Goal: Task Accomplishment & Management: Use online tool/utility

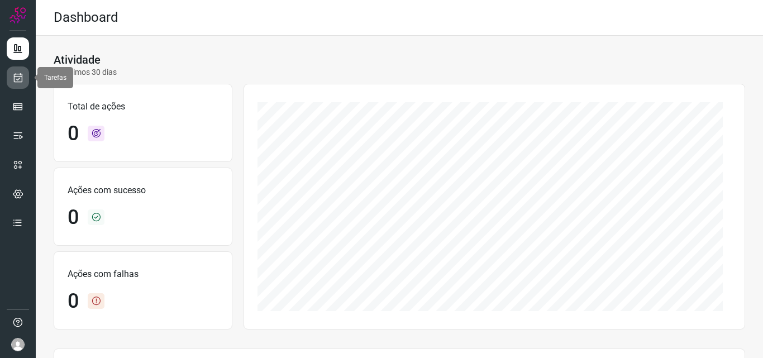
click at [13, 74] on icon at bounding box center [18, 77] width 12 height 11
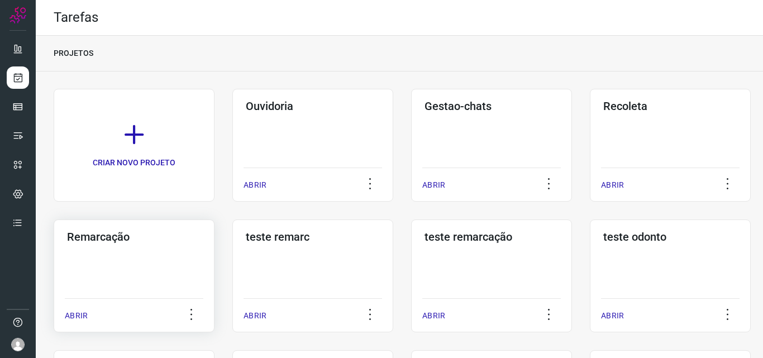
click at [154, 265] on div "Remarcação ABRIR" at bounding box center [134, 275] width 161 height 113
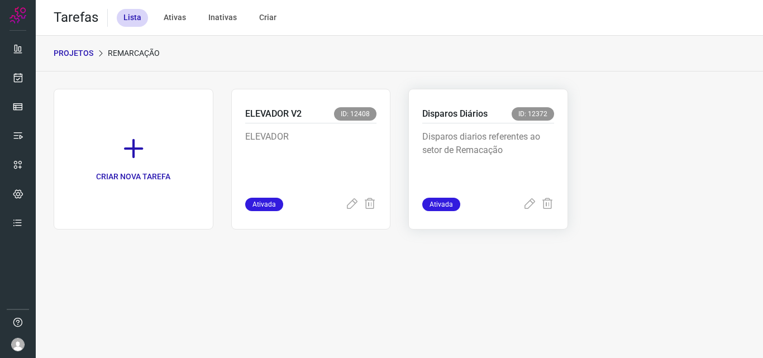
click at [515, 122] on div "Disparos Diários ID: 12372" at bounding box center [488, 115] width 132 height 16
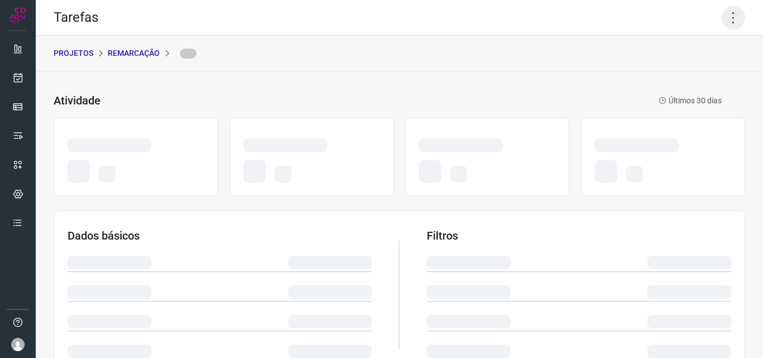
click at [725, 15] on icon at bounding box center [732, 17] width 23 height 23
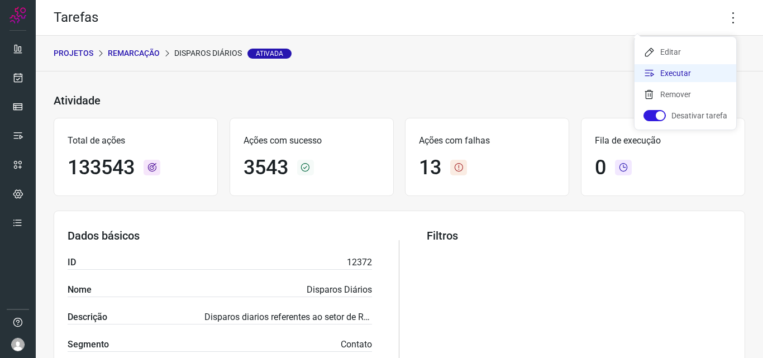
click at [677, 69] on li "Executar" at bounding box center [685, 73] width 102 height 18
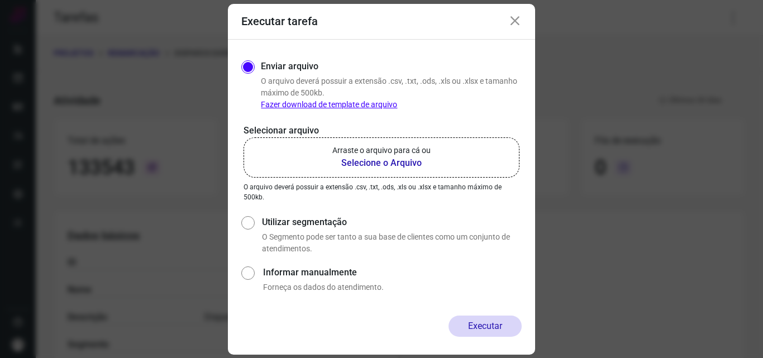
click at [434, 133] on p "Selecionar arquivo" at bounding box center [381, 130] width 276 height 13
click at [417, 151] on p "Arraste o arquivo para cá ou" at bounding box center [381, 151] width 98 height 12
click at [0, 0] on input "Arraste o arquivo para cá ou Selecione o Arquivo" at bounding box center [0, 0] width 0 height 0
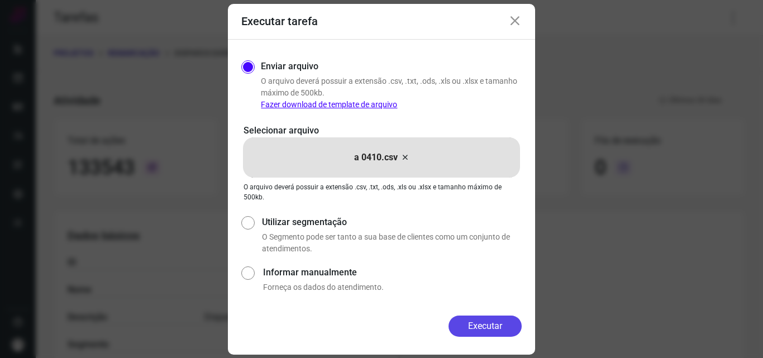
click at [494, 331] on button "Executar" at bounding box center [484, 325] width 73 height 21
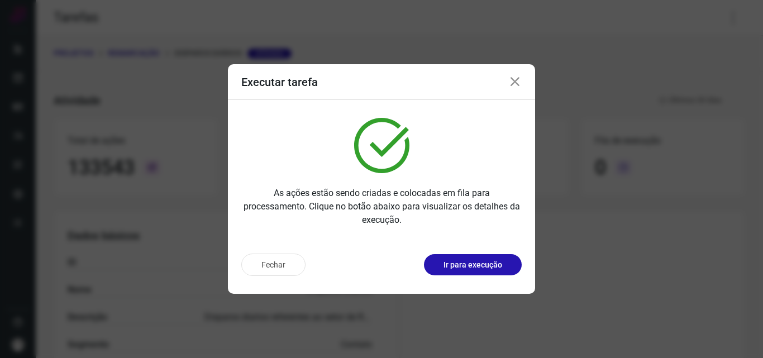
click at [476, 261] on p "Ir para execução" at bounding box center [472, 265] width 59 height 12
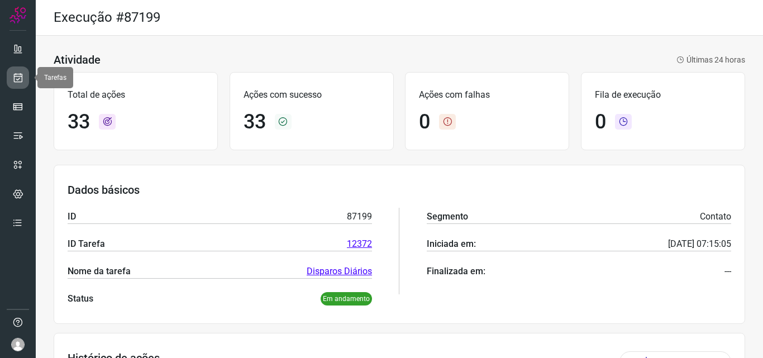
click at [15, 75] on icon at bounding box center [18, 77] width 12 height 11
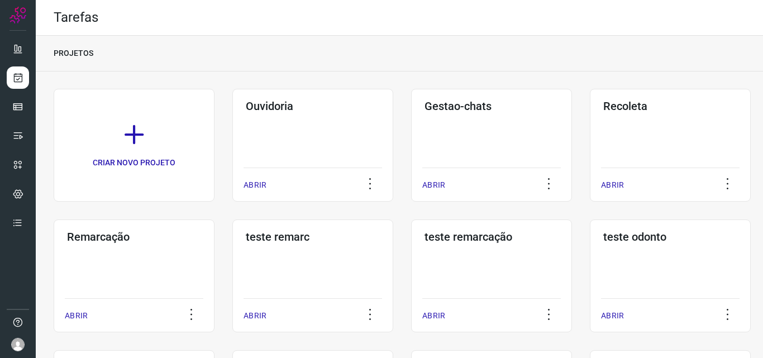
click at [138, 299] on div "ABRIR" at bounding box center [134, 312] width 138 height 28
click at [164, 256] on div "Remarcação ABRIR" at bounding box center [134, 275] width 161 height 113
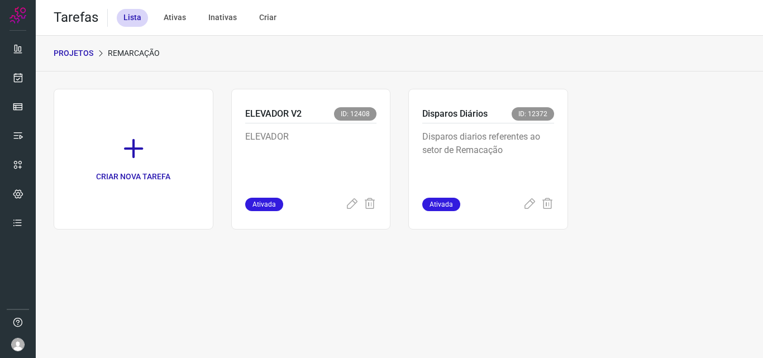
click at [509, 148] on p "Disparos diarios referentes ao setor de Remacação" at bounding box center [488, 158] width 132 height 56
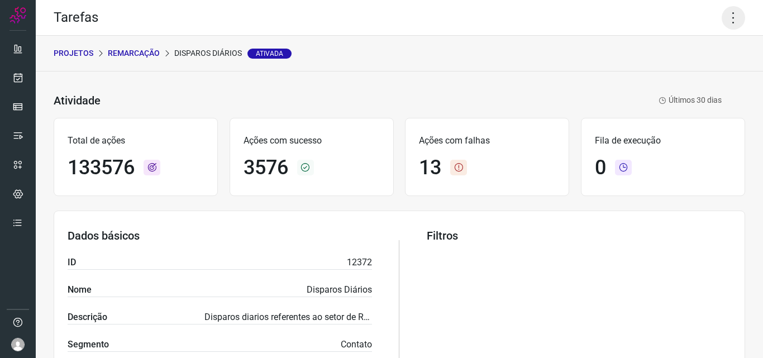
click at [721, 11] on icon at bounding box center [732, 17] width 23 height 23
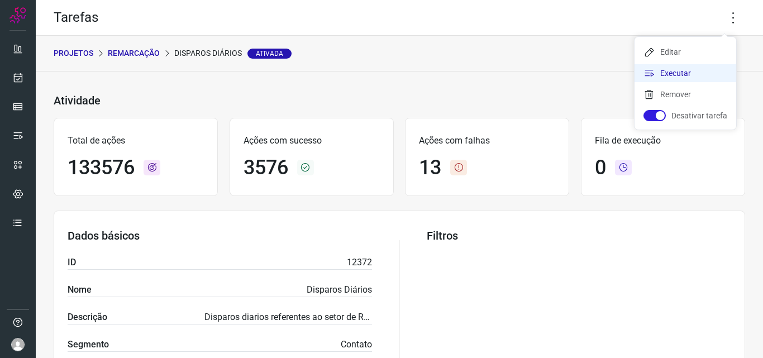
click at [699, 73] on li "Executar" at bounding box center [685, 73] width 102 height 18
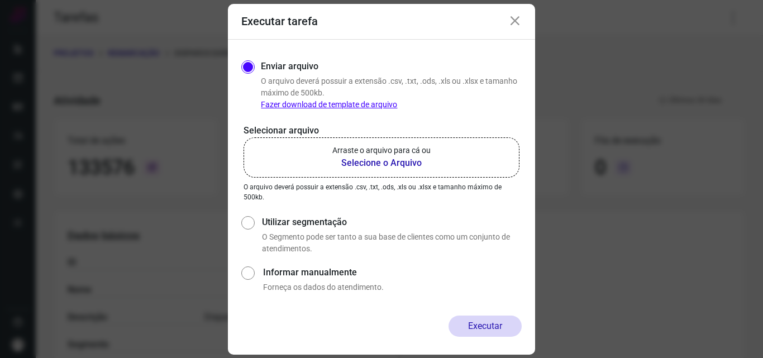
click at [384, 157] on b "Selecione o Arquivo" at bounding box center [381, 162] width 98 height 13
click at [0, 0] on input "Arraste o arquivo para cá ou Selecione o Arquivo" at bounding box center [0, 0] width 0 height 0
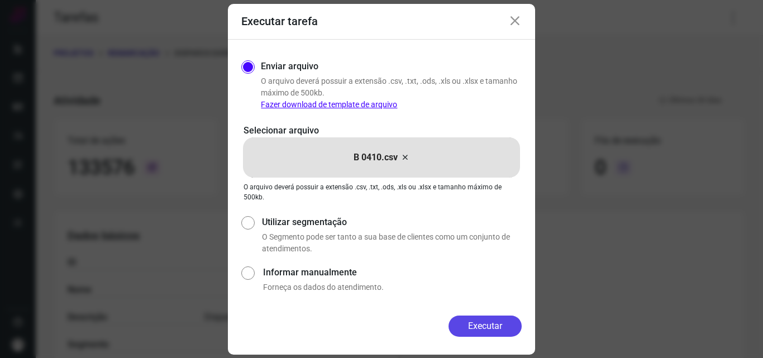
click at [485, 318] on button "Executar" at bounding box center [484, 325] width 73 height 21
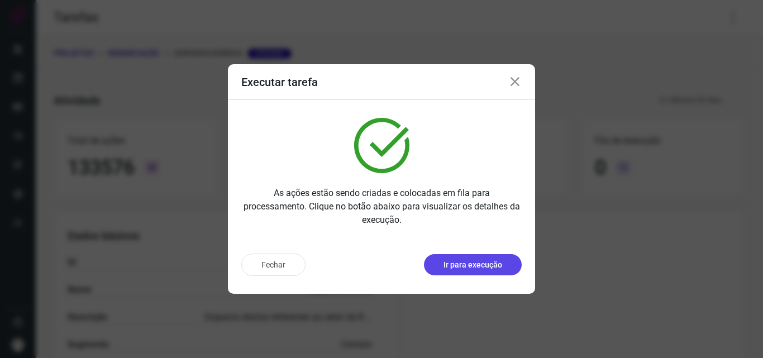
click at [486, 265] on p "Ir para execução" at bounding box center [472, 265] width 59 height 12
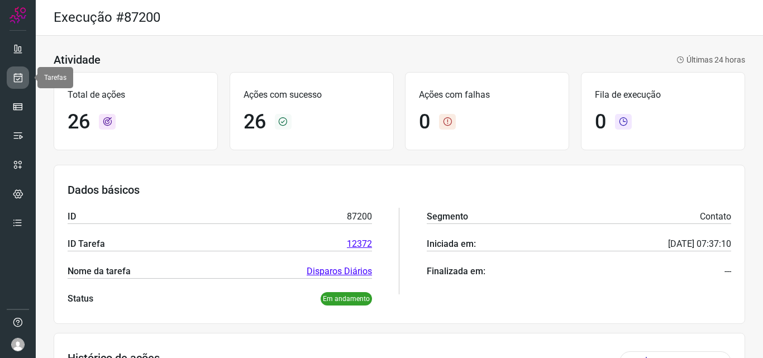
click at [24, 83] on link at bounding box center [18, 77] width 22 height 22
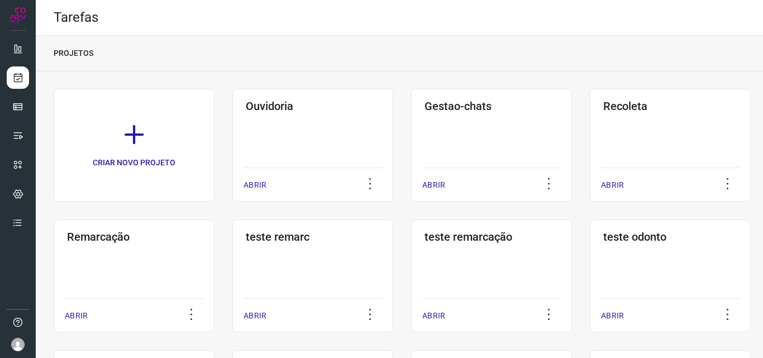
click at [122, 254] on div "Remarcação ABRIR" at bounding box center [134, 275] width 161 height 113
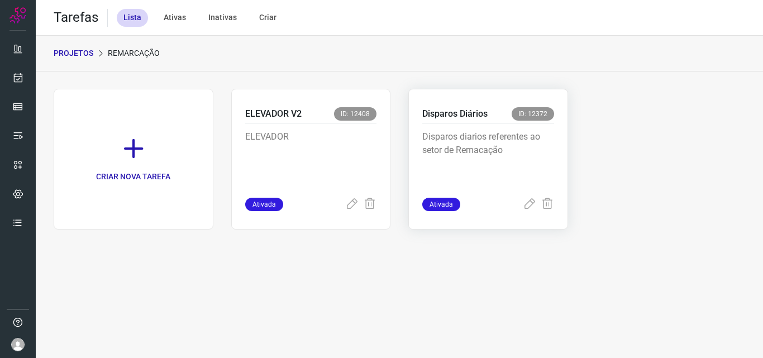
click at [548, 150] on p "Disparos diarios referentes ao setor de Remacação" at bounding box center [488, 158] width 132 height 56
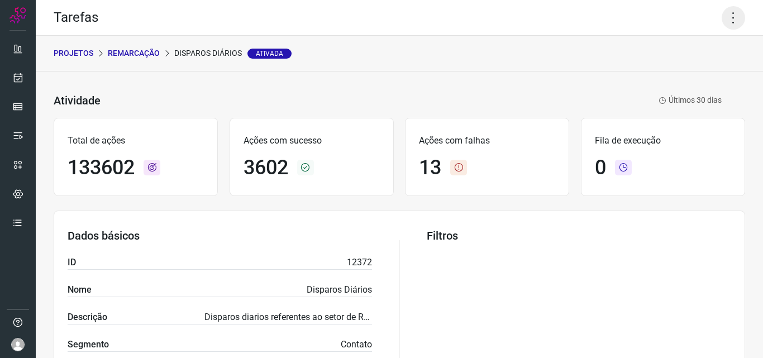
click at [728, 12] on icon at bounding box center [732, 17] width 23 height 23
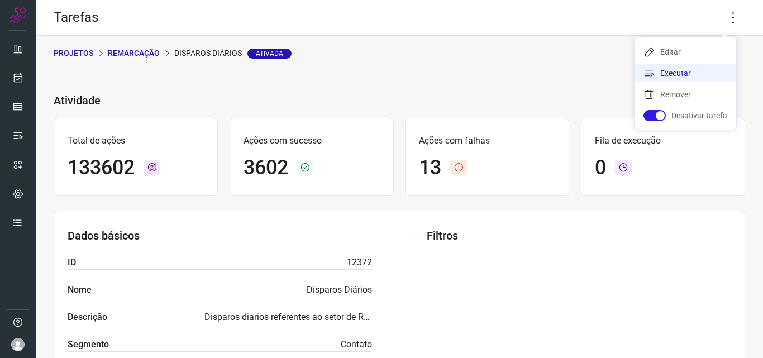
click at [683, 73] on li "Executar" at bounding box center [685, 73] width 102 height 18
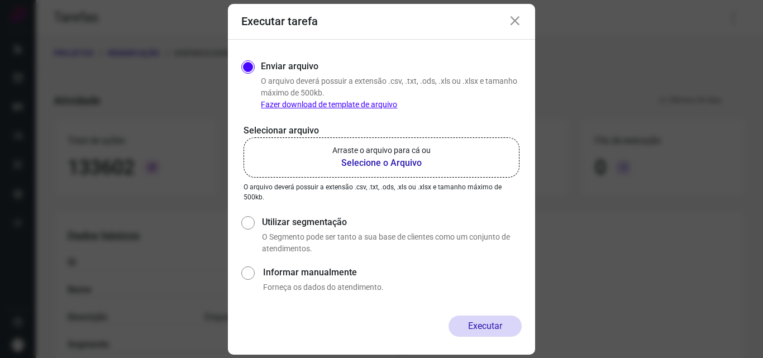
click at [415, 154] on p "Arraste o arquivo para cá ou" at bounding box center [381, 151] width 98 height 12
click at [0, 0] on input "Arraste o arquivo para cá ou Selecione o Arquivo" at bounding box center [0, 0] width 0 height 0
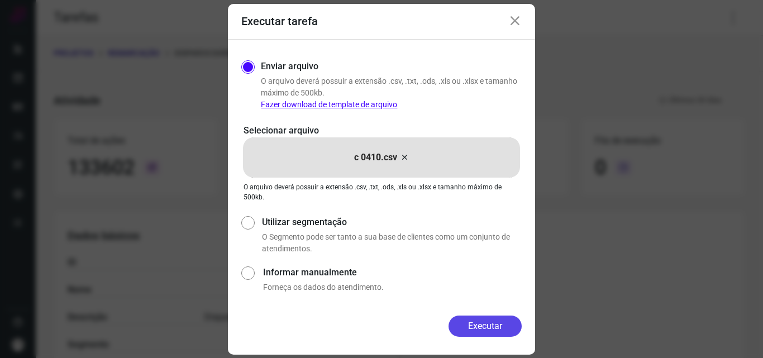
click at [470, 331] on button "Executar" at bounding box center [484, 325] width 73 height 21
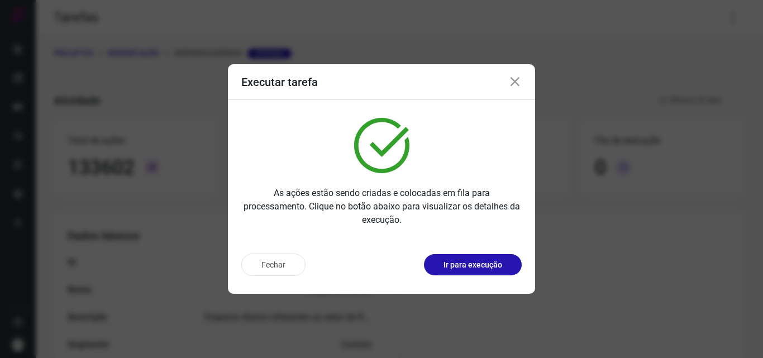
click at [481, 255] on button "Ir para execução" at bounding box center [473, 264] width 98 height 21
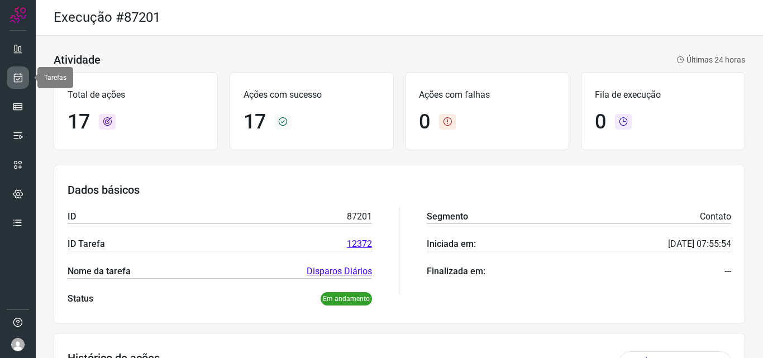
click at [21, 73] on icon at bounding box center [18, 77] width 12 height 11
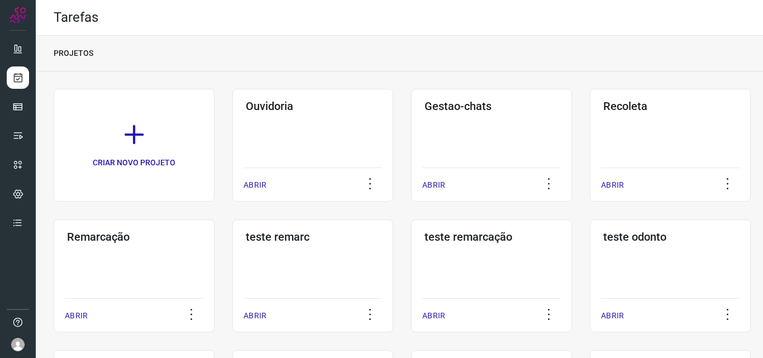
click at [81, 260] on div "Remarcação ABRIR" at bounding box center [134, 275] width 161 height 113
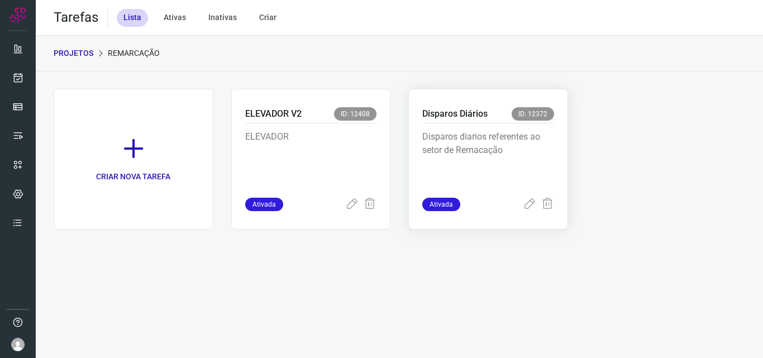
click at [475, 154] on p "Disparos diarios referentes ao setor de Remacação" at bounding box center [488, 158] width 132 height 56
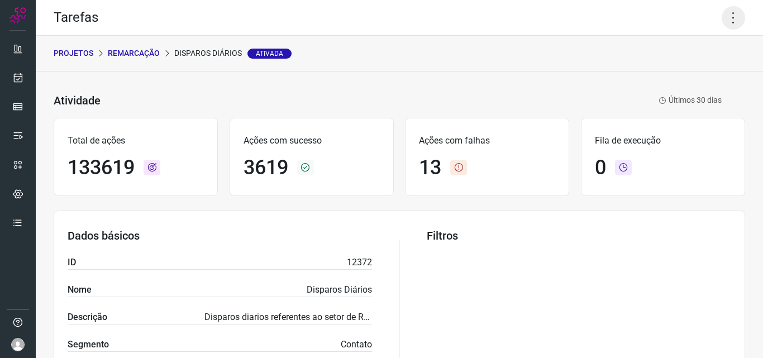
click at [721, 13] on icon at bounding box center [732, 17] width 23 height 23
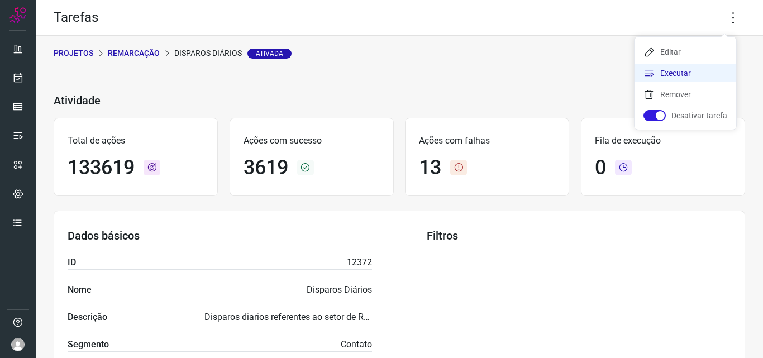
click at [696, 68] on li "Executar" at bounding box center [685, 73] width 102 height 18
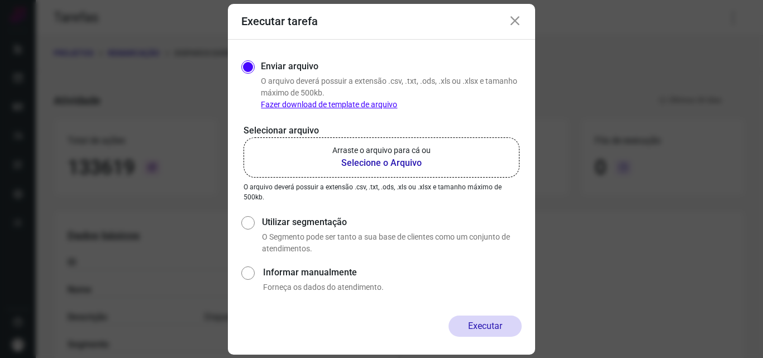
click at [384, 155] on p "Arraste o arquivo para cá ou" at bounding box center [381, 151] width 98 height 12
click at [0, 0] on input "Arraste o arquivo para cá ou Selecione o Arquivo" at bounding box center [0, 0] width 0 height 0
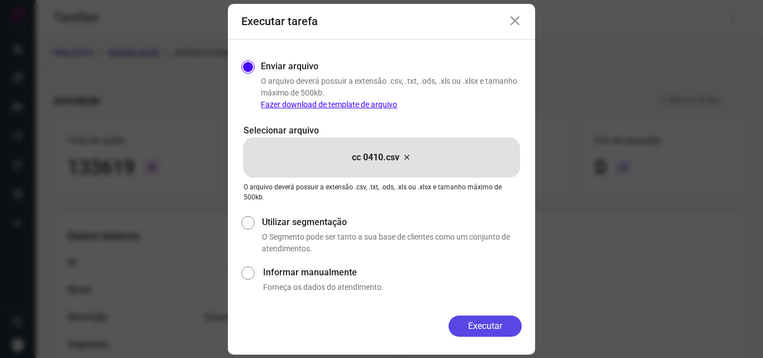
click at [484, 326] on button "Executar" at bounding box center [484, 325] width 73 height 21
click at [484, 326] on div "Executar tarefa Enviar arquivo O arquivo deverá possuir a extensão .csv, .txt, …" at bounding box center [381, 179] width 763 height 358
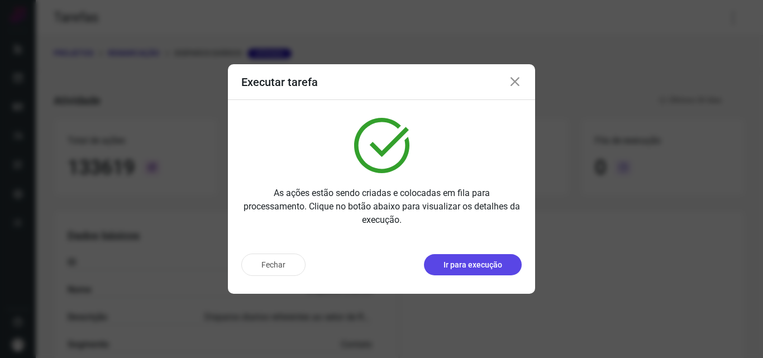
click at [498, 265] on p "Ir para execução" at bounding box center [472, 265] width 59 height 12
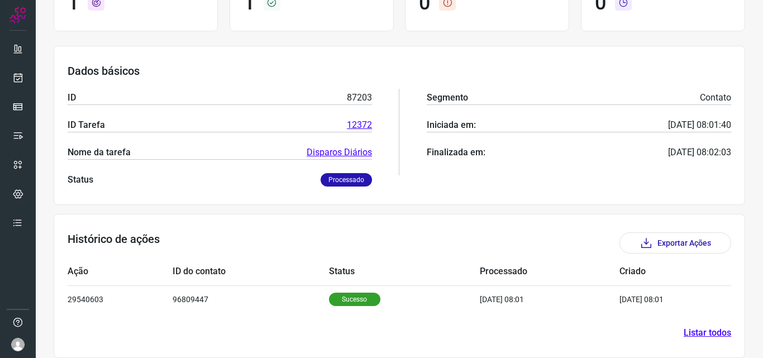
scroll to position [130, 0]
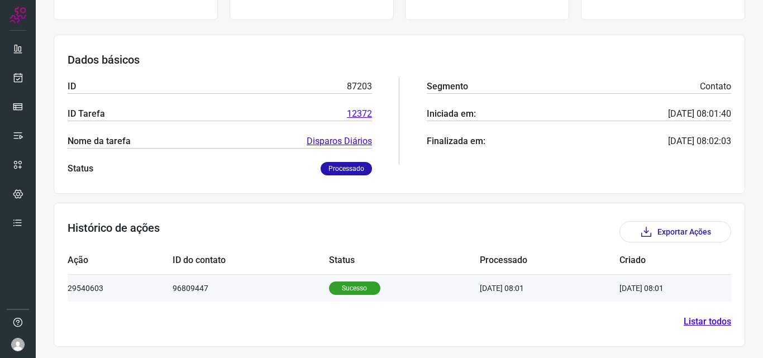
click at [343, 291] on p "Sucesso" at bounding box center [354, 287] width 51 height 13
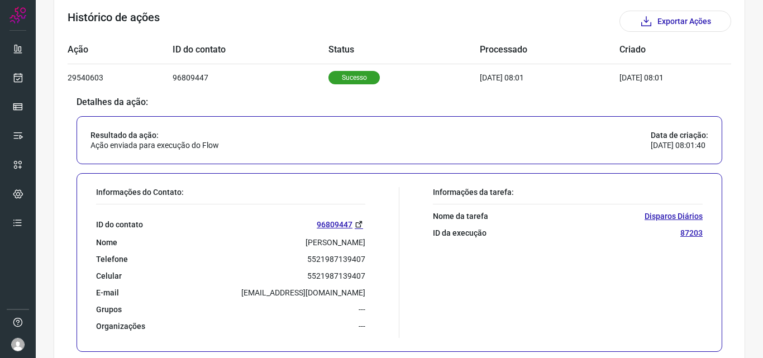
scroll to position [353, 0]
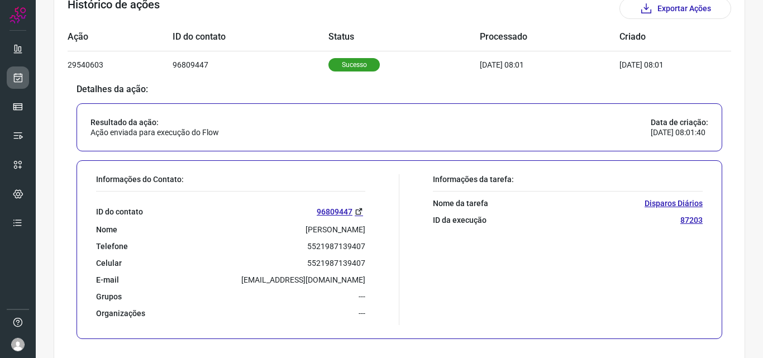
click at [22, 80] on icon at bounding box center [18, 77] width 12 height 11
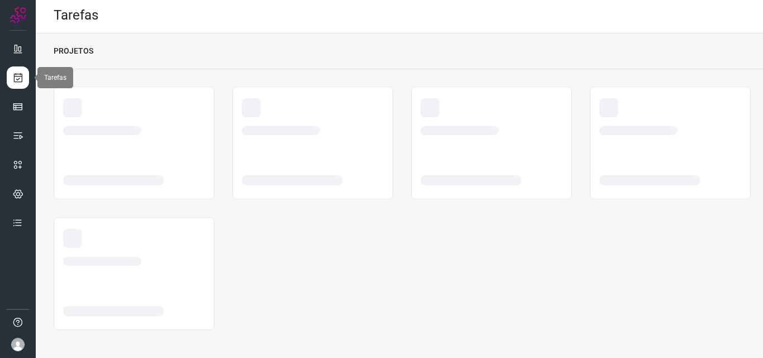
scroll to position [2, 0]
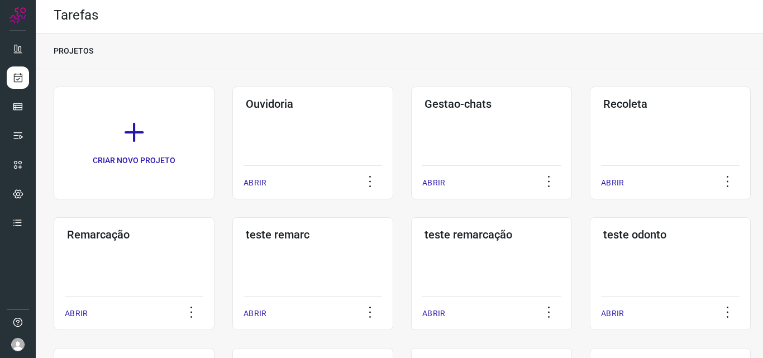
click at [141, 281] on div "Remarcação ABRIR" at bounding box center [134, 273] width 161 height 113
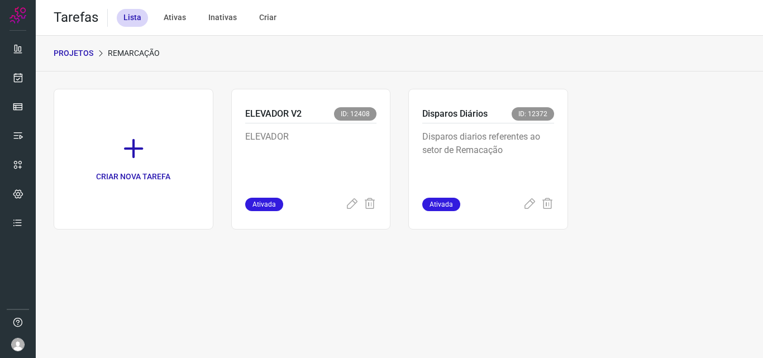
click at [510, 156] on p "Disparos diarios referentes ao setor de Remacação" at bounding box center [488, 158] width 132 height 56
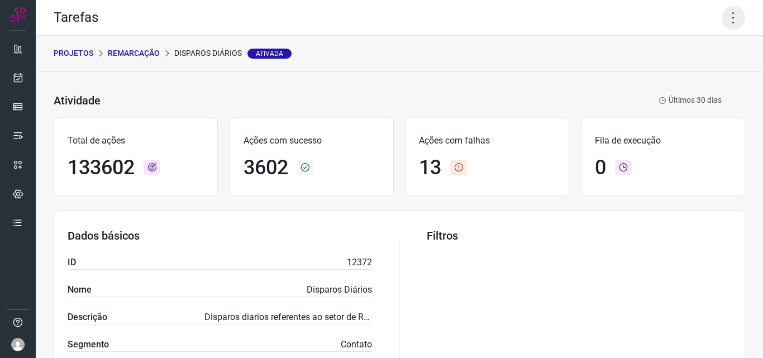
click at [733, 13] on icon at bounding box center [732, 17] width 23 height 23
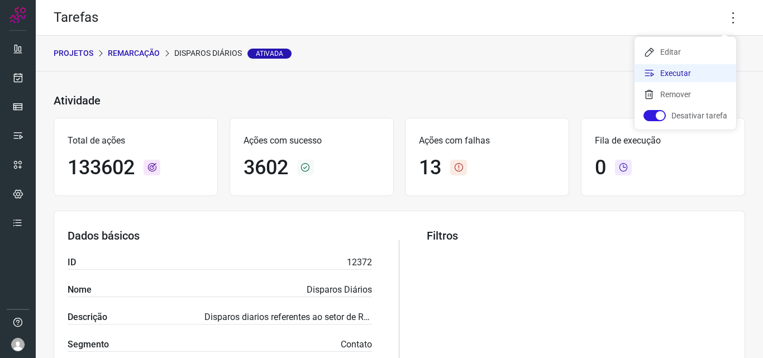
click at [696, 70] on li "Executar" at bounding box center [685, 73] width 102 height 18
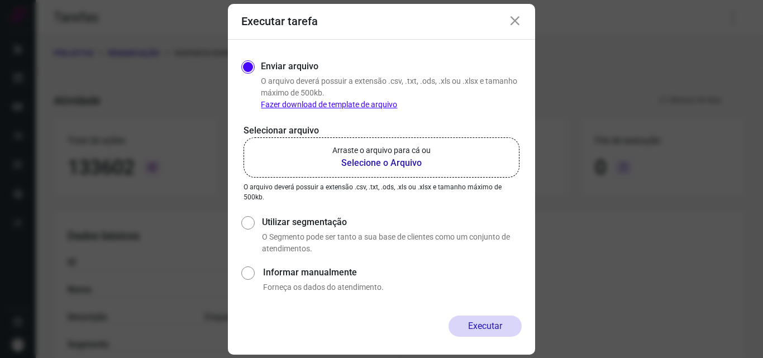
click at [427, 158] on b "Selecione o Arquivo" at bounding box center [381, 162] width 98 height 13
click at [0, 0] on input "Arraste o arquivo para cá ou Selecione o Arquivo" at bounding box center [0, 0] width 0 height 0
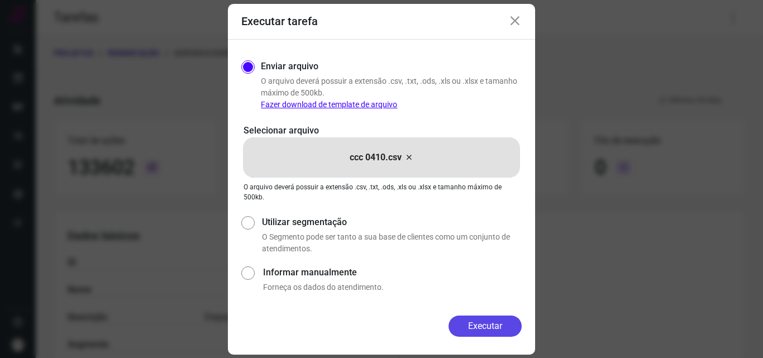
click at [479, 331] on button "Executar" at bounding box center [484, 325] width 73 height 21
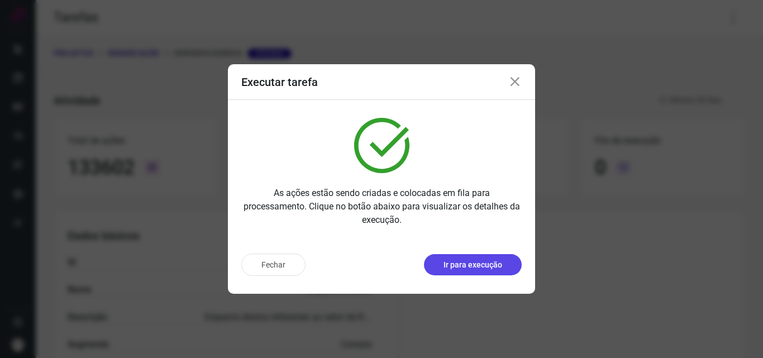
click at [489, 270] on p "Ir para execução" at bounding box center [472, 265] width 59 height 12
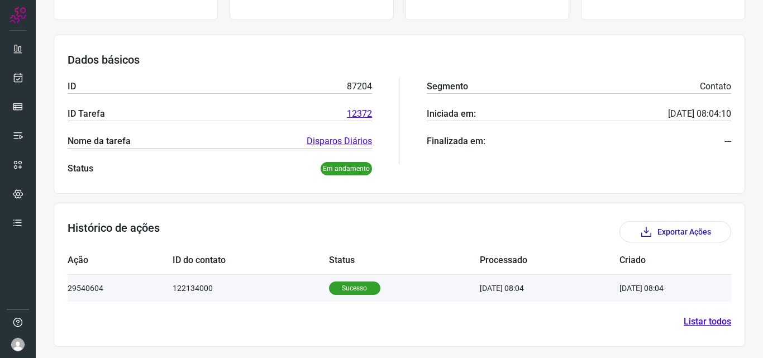
click at [345, 282] on p "Sucesso" at bounding box center [354, 287] width 51 height 13
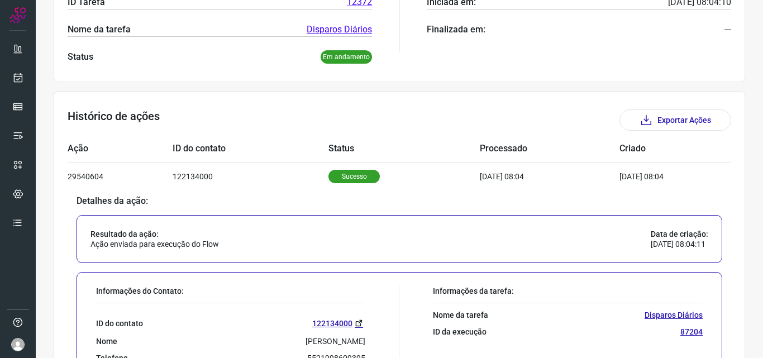
scroll to position [298, 0]
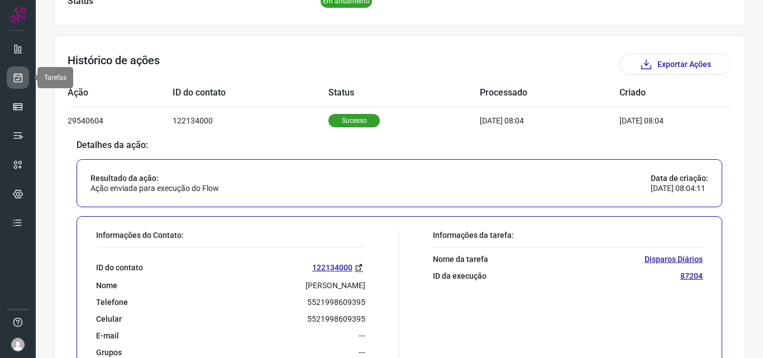
click at [20, 74] on icon at bounding box center [18, 77] width 12 height 11
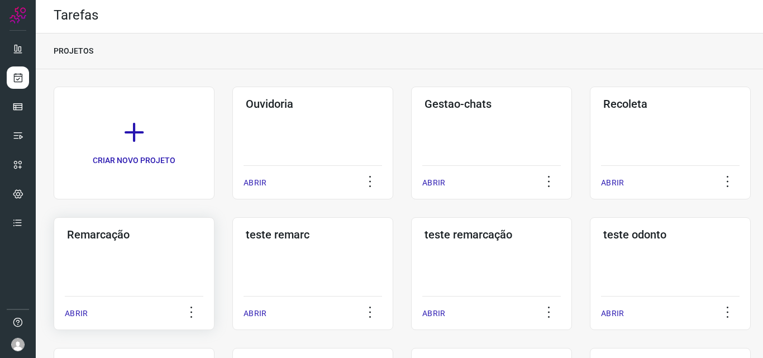
click at [124, 268] on div "Remarcação ABRIR" at bounding box center [134, 273] width 161 height 113
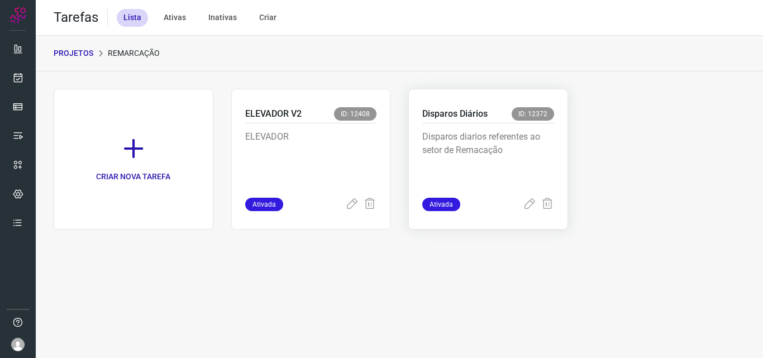
click at [494, 125] on div "Disparos diarios referentes ao setor de Remacação" at bounding box center [488, 160] width 132 height 74
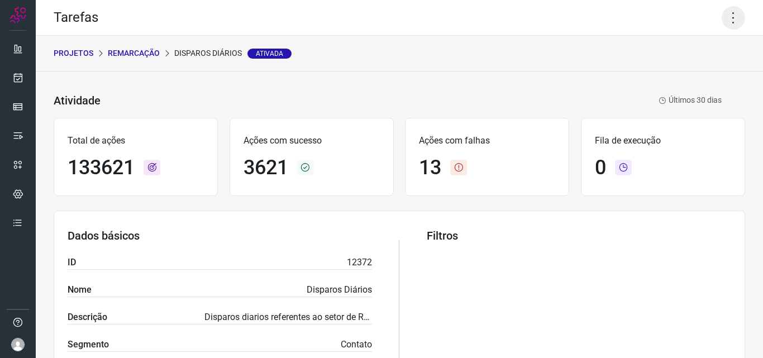
click at [728, 12] on icon at bounding box center [732, 17] width 23 height 23
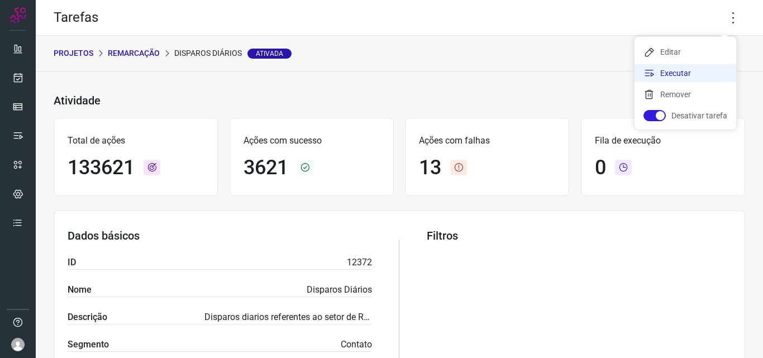
click at [688, 71] on li "Executar" at bounding box center [685, 73] width 102 height 18
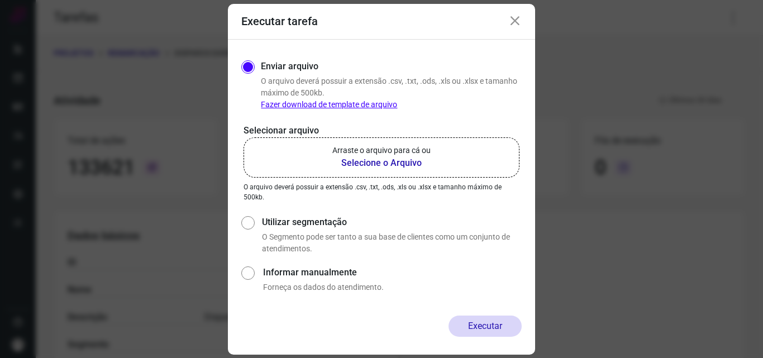
click at [332, 157] on b "Selecione o Arquivo" at bounding box center [381, 162] width 98 height 13
click at [0, 0] on input "Arraste o arquivo para cá ou Selecione o Arquivo" at bounding box center [0, 0] width 0 height 0
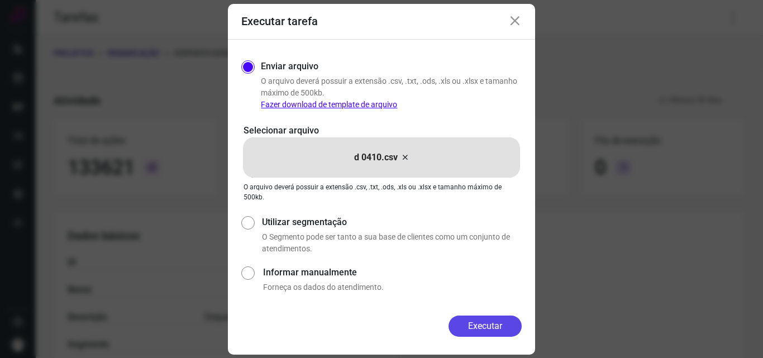
click at [479, 334] on button "Executar" at bounding box center [484, 325] width 73 height 21
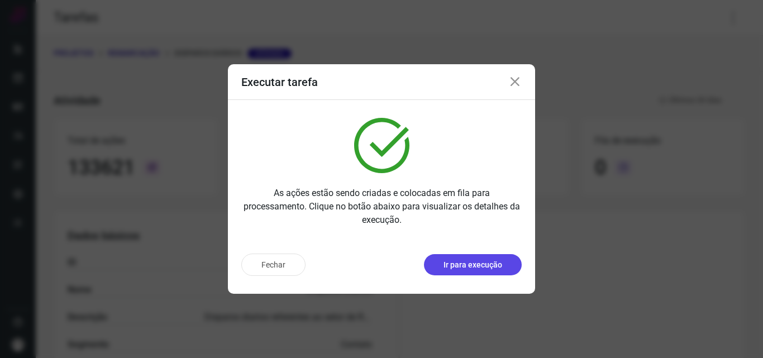
click at [487, 271] on button "Ir para execução" at bounding box center [473, 264] width 98 height 21
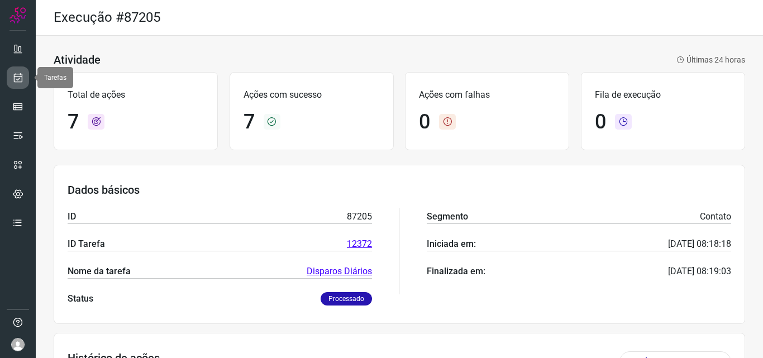
click at [25, 70] on link at bounding box center [18, 77] width 22 height 22
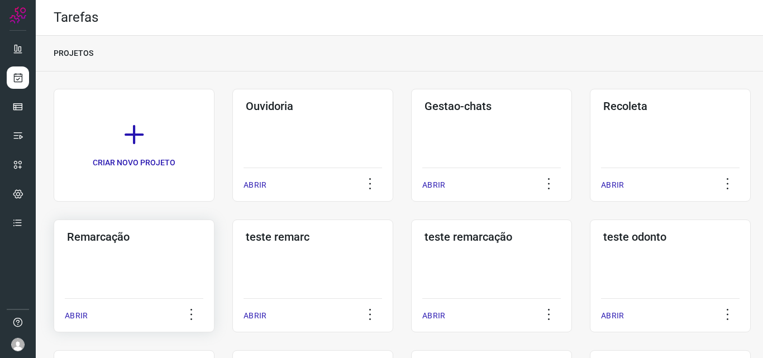
click at [176, 265] on div "Remarcação ABRIR" at bounding box center [134, 275] width 161 height 113
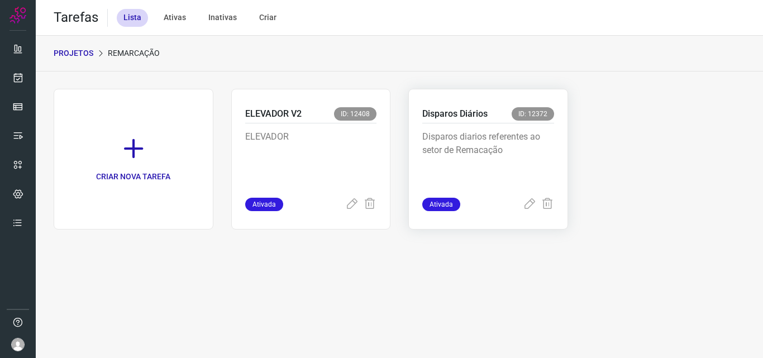
click at [466, 147] on p "Disparos diarios referentes ao setor de Remacação" at bounding box center [488, 158] width 132 height 56
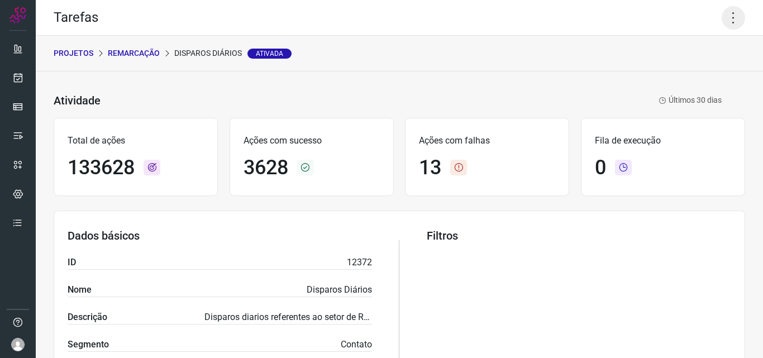
click at [723, 17] on icon at bounding box center [732, 17] width 23 height 23
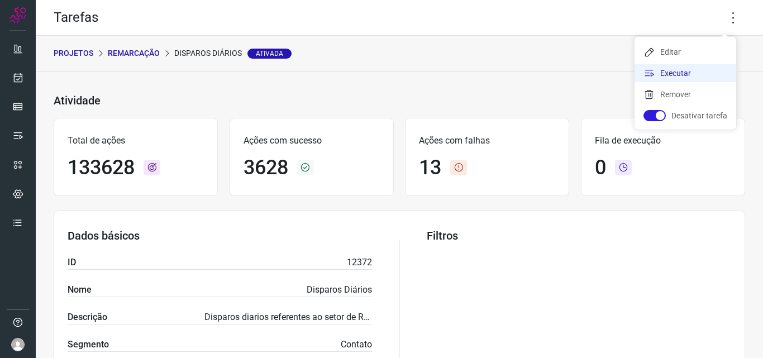
click at [687, 69] on li "Executar" at bounding box center [685, 73] width 102 height 18
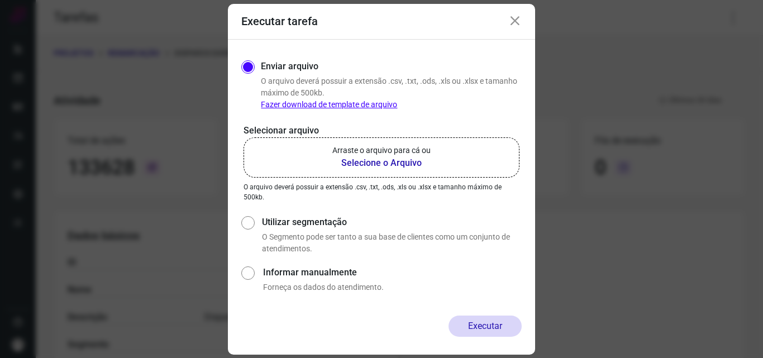
click at [387, 149] on p "Arraste o arquivo para cá ou" at bounding box center [381, 151] width 98 height 12
click at [0, 0] on input "Arraste o arquivo para cá ou Selecione o Arquivo" at bounding box center [0, 0] width 0 height 0
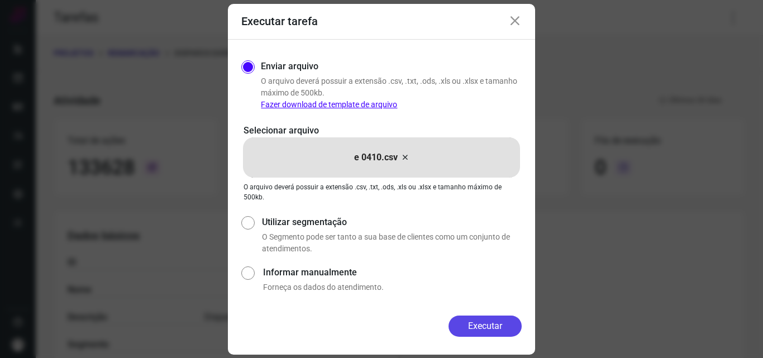
click at [471, 317] on button "Executar" at bounding box center [484, 325] width 73 height 21
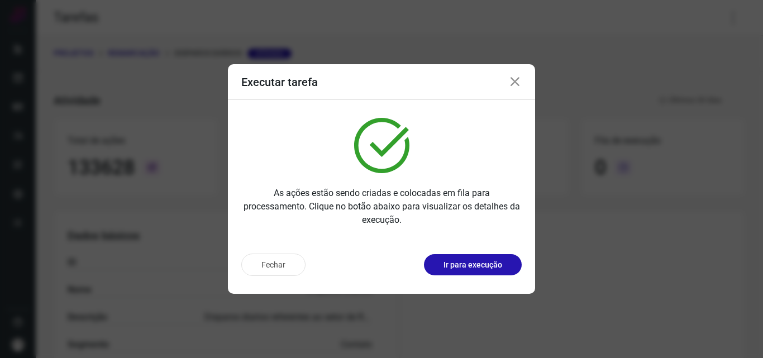
click at [489, 267] on p "Ir para execução" at bounding box center [472, 265] width 59 height 12
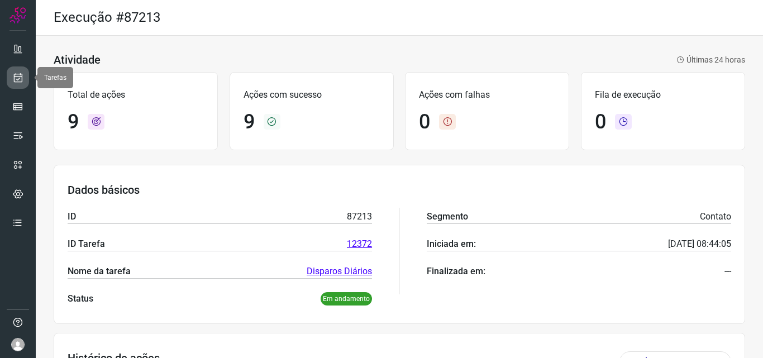
click at [25, 80] on link at bounding box center [18, 77] width 22 height 22
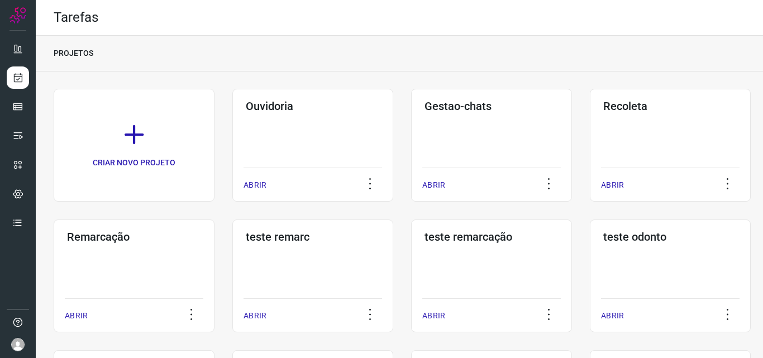
click at [198, 291] on div "Remarcação ABRIR" at bounding box center [134, 275] width 161 height 113
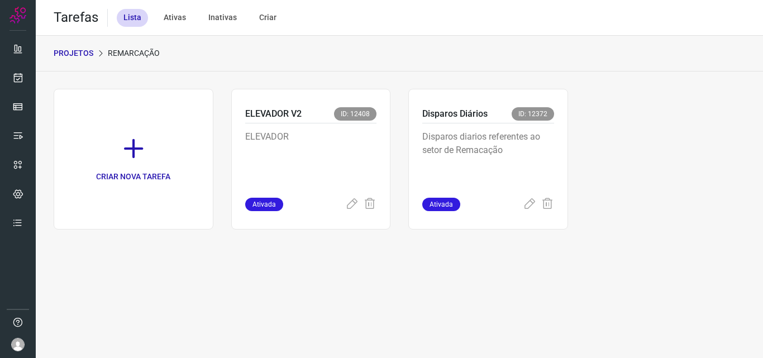
click at [544, 142] on p "Disparos diarios referentes ao setor de Remacação" at bounding box center [488, 158] width 132 height 56
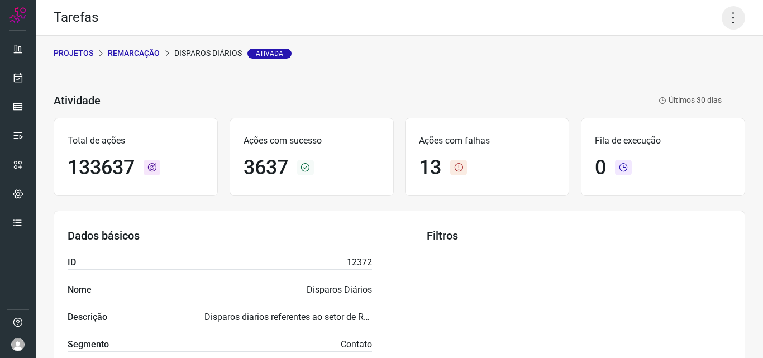
click at [721, 17] on icon at bounding box center [732, 17] width 23 height 23
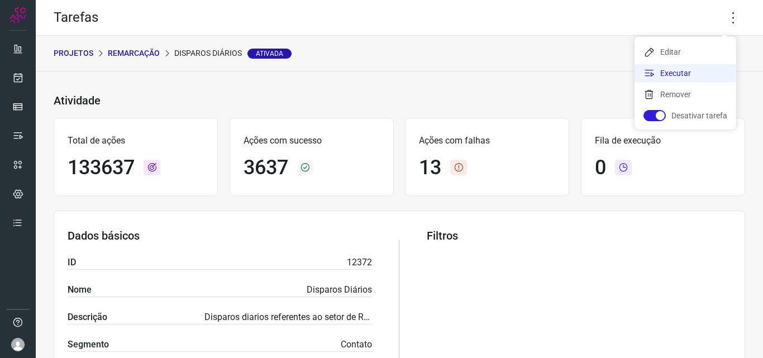
click at [664, 74] on li "Executar" at bounding box center [685, 73] width 102 height 18
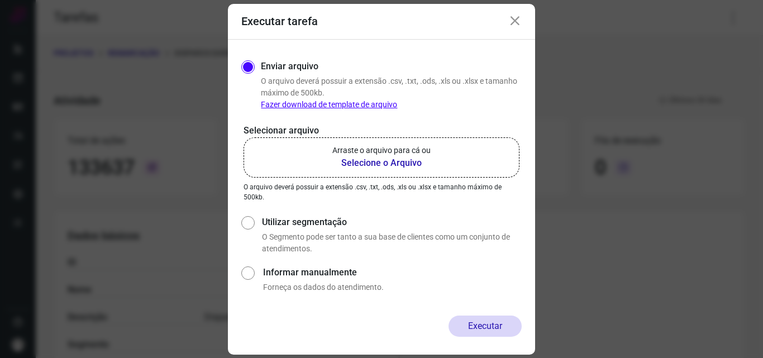
click at [426, 147] on p "Arraste o arquivo para cá ou" at bounding box center [381, 151] width 98 height 12
click at [0, 0] on input "Arraste o arquivo para cá ou Selecione o Arquivo" at bounding box center [0, 0] width 0 height 0
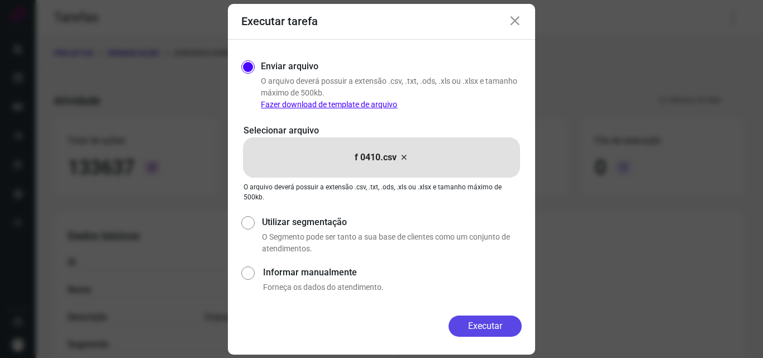
click at [481, 319] on button "Executar" at bounding box center [484, 325] width 73 height 21
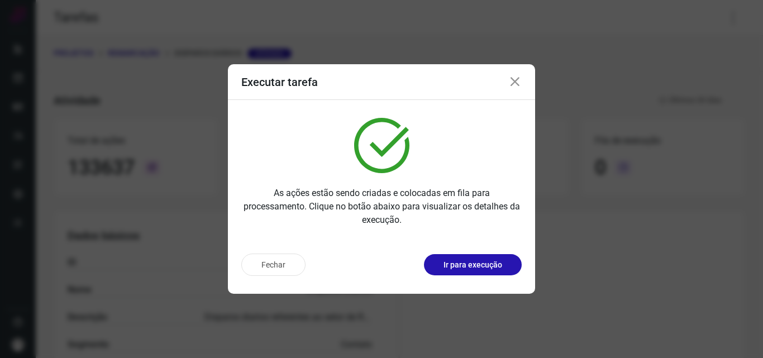
click at [475, 267] on p "Ir para execução" at bounding box center [472, 265] width 59 height 12
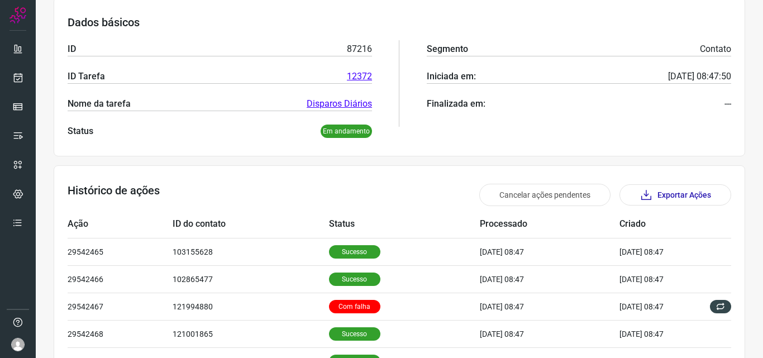
scroll to position [279, 0]
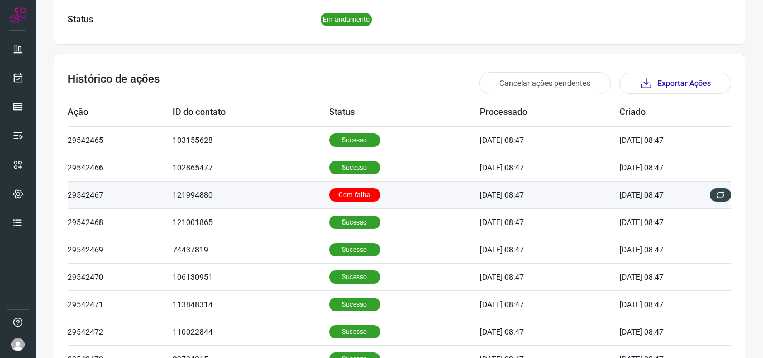
click at [329, 194] on p "Com falha" at bounding box center [354, 194] width 51 height 13
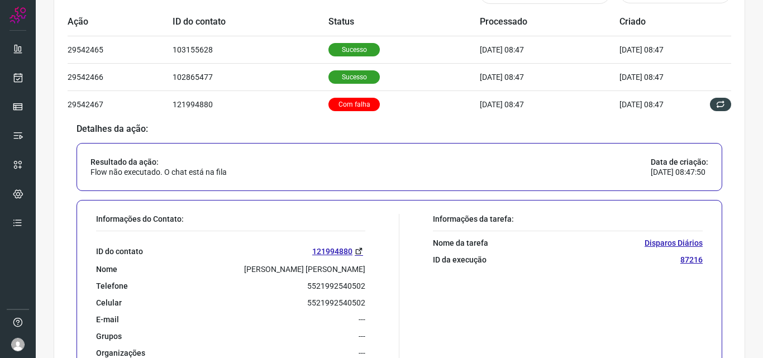
scroll to position [391, 0]
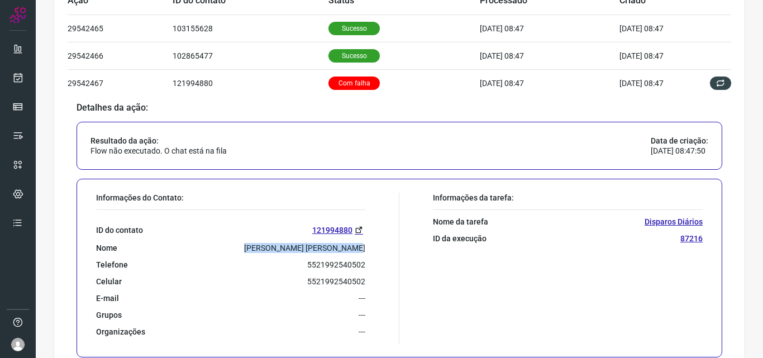
drag, startPoint x: 271, startPoint y: 250, endPoint x: 372, endPoint y: 251, distance: 101.6
click at [372, 251] on div "Informações do Contato: ID do contato 121994880 Nome [PERSON_NAME] E. F. D. [PE…" at bounding box center [244, 268] width 309 height 151
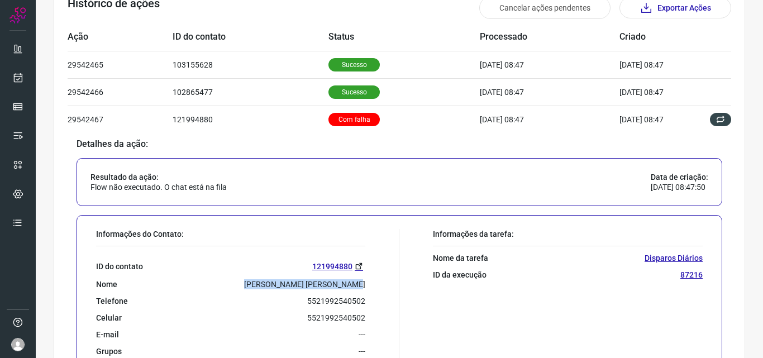
scroll to position [279, 0]
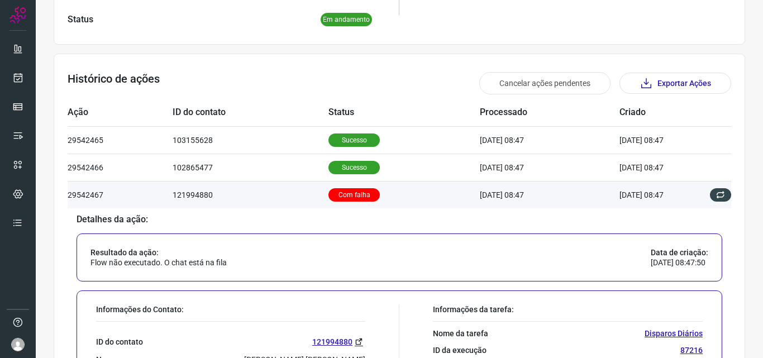
click at [357, 197] on p "Com falha" at bounding box center [353, 194] width 51 height 13
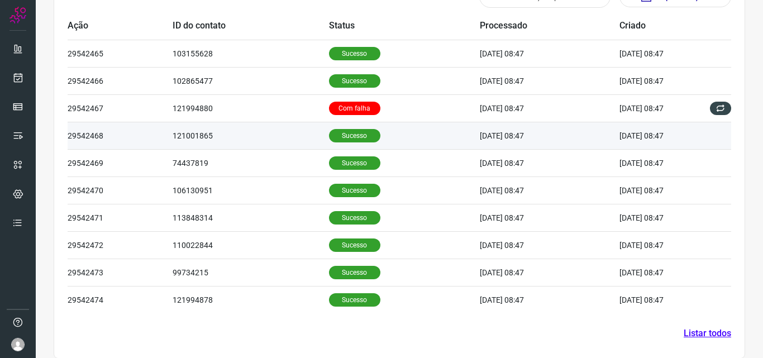
scroll to position [377, 0]
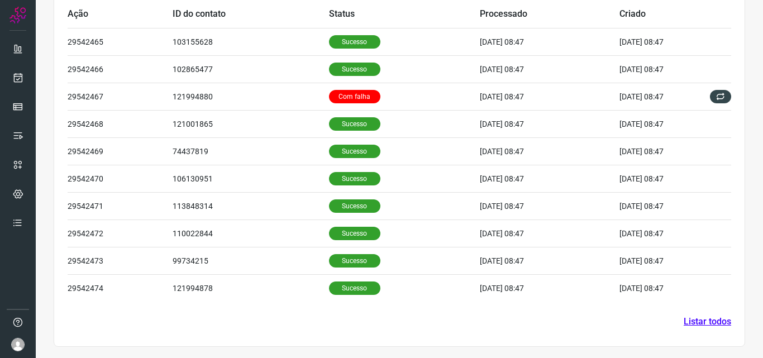
click at [702, 324] on link "Listar todos" at bounding box center [706, 321] width 47 height 13
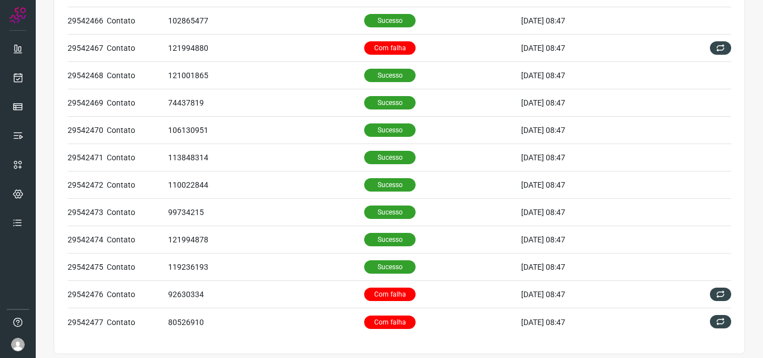
scroll to position [125, 0]
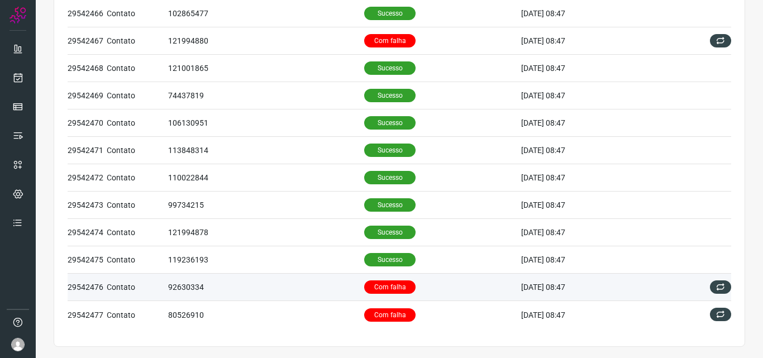
click at [379, 290] on p "Com falha" at bounding box center [389, 286] width 51 height 13
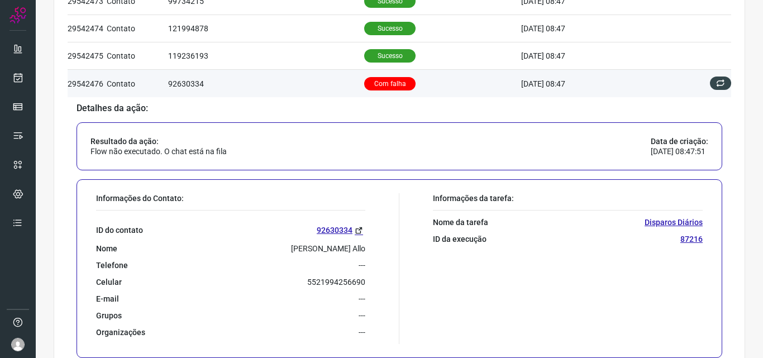
scroll to position [348, 0]
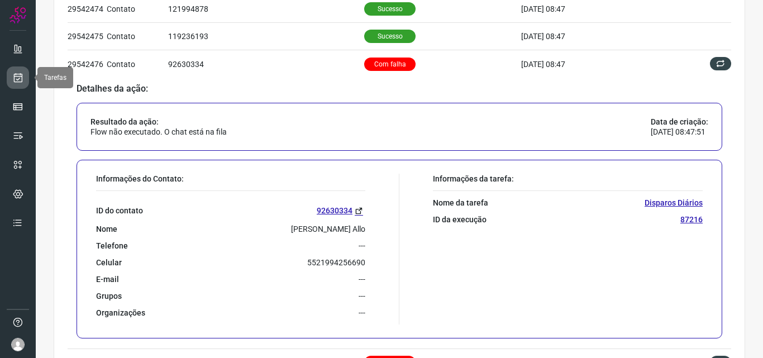
click at [20, 72] on icon at bounding box center [18, 77] width 12 height 11
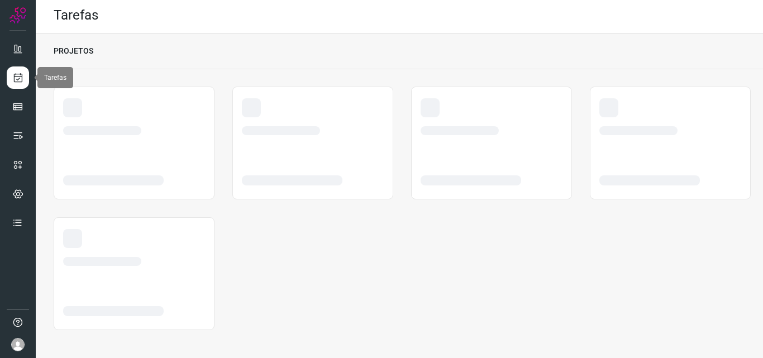
scroll to position [2, 0]
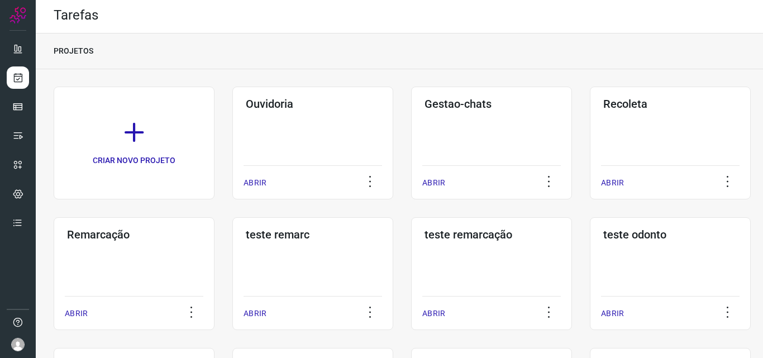
click at [185, 261] on div "Remarcação ABRIR" at bounding box center [134, 273] width 161 height 113
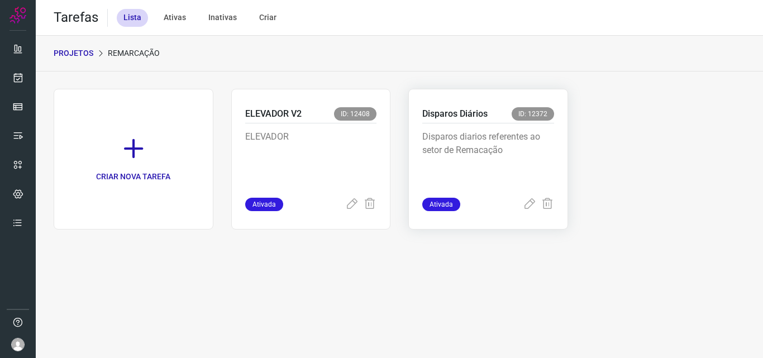
click at [477, 147] on p "Disparos diarios referentes ao setor de Remacação" at bounding box center [488, 158] width 132 height 56
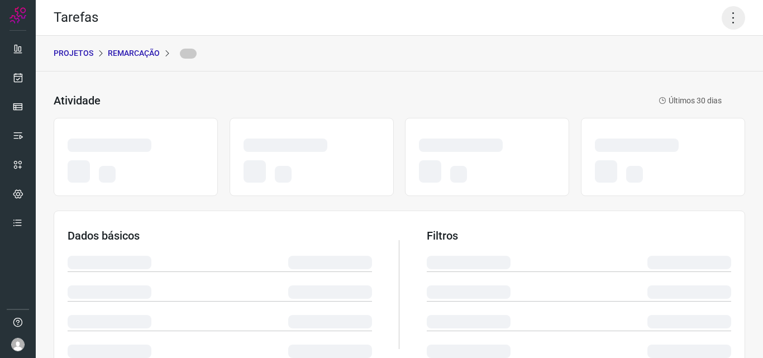
click at [724, 13] on icon at bounding box center [732, 17] width 23 height 23
click at [726, 20] on icon at bounding box center [732, 17] width 23 height 23
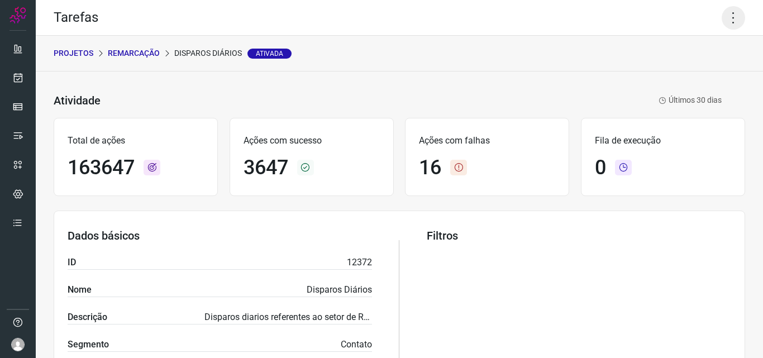
click at [727, 20] on icon at bounding box center [732, 17] width 23 height 23
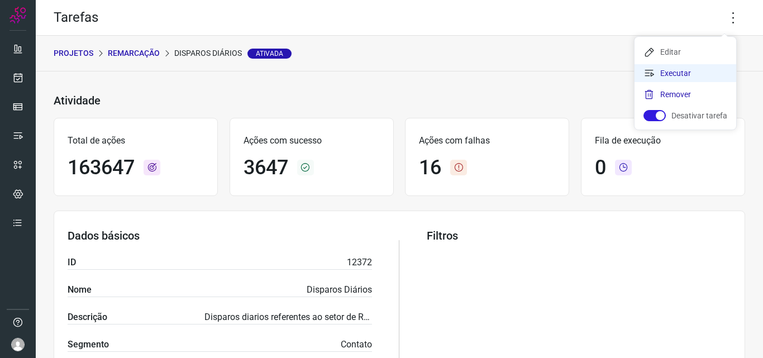
click at [689, 71] on li "Executar" at bounding box center [685, 73] width 102 height 18
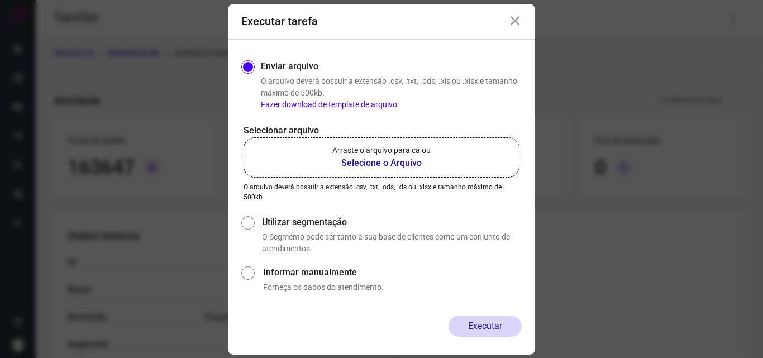
click at [425, 151] on p "Arraste o arquivo para cá ou" at bounding box center [381, 151] width 98 height 12
click at [0, 0] on input "Arraste o arquivo para cá ou Selecione o Arquivo" at bounding box center [0, 0] width 0 height 0
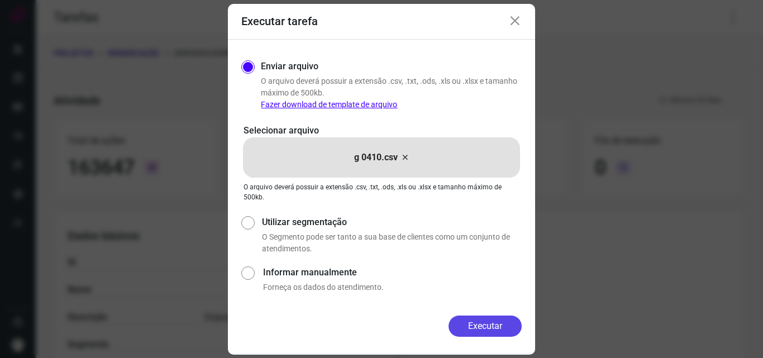
click at [492, 322] on button "Executar" at bounding box center [484, 325] width 73 height 21
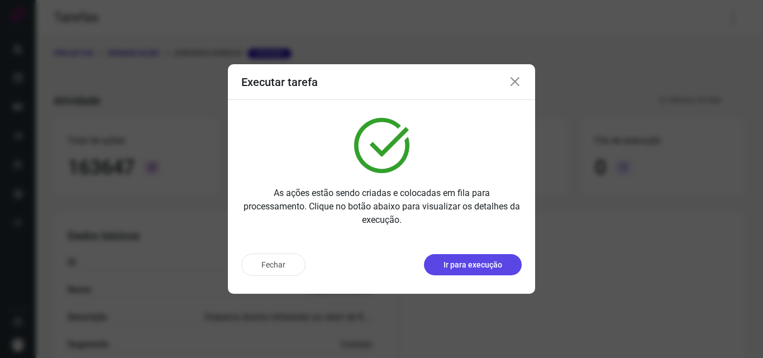
click at [491, 269] on p "Ir para execução" at bounding box center [472, 265] width 59 height 12
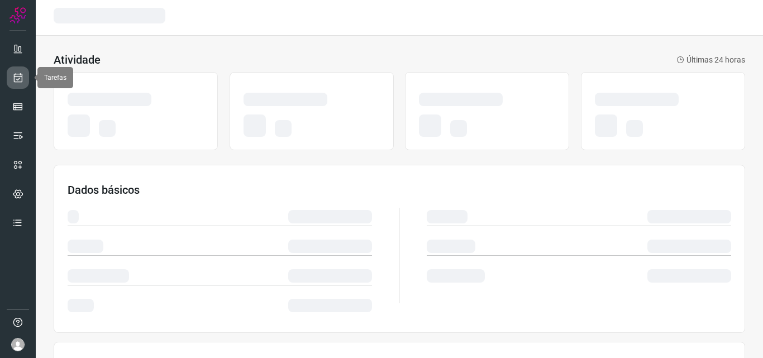
click at [25, 78] on link at bounding box center [18, 77] width 22 height 22
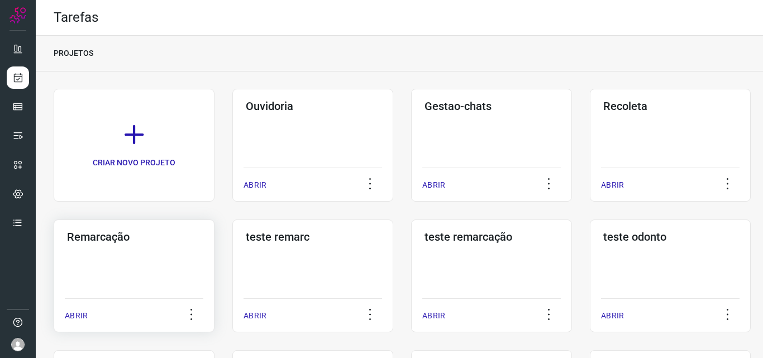
click at [102, 242] on h3 "Remarcação" at bounding box center [134, 236] width 134 height 13
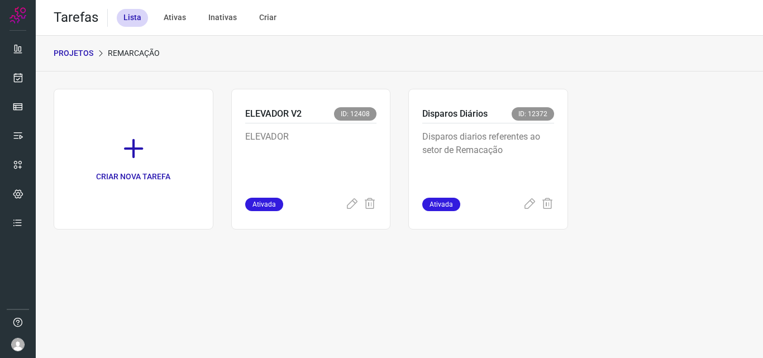
click at [471, 137] on p "Disparos diarios referentes ao setor de Remacação" at bounding box center [488, 158] width 132 height 56
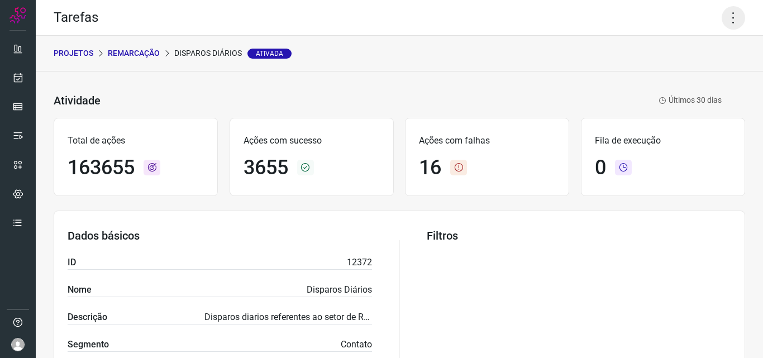
click at [731, 11] on icon at bounding box center [732, 17] width 23 height 23
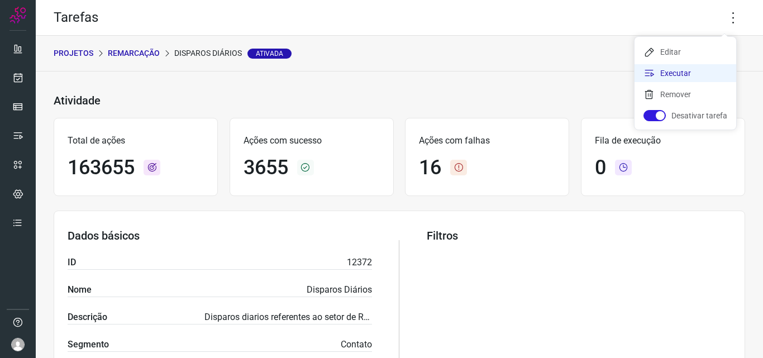
click at [690, 69] on li "Executar" at bounding box center [685, 73] width 102 height 18
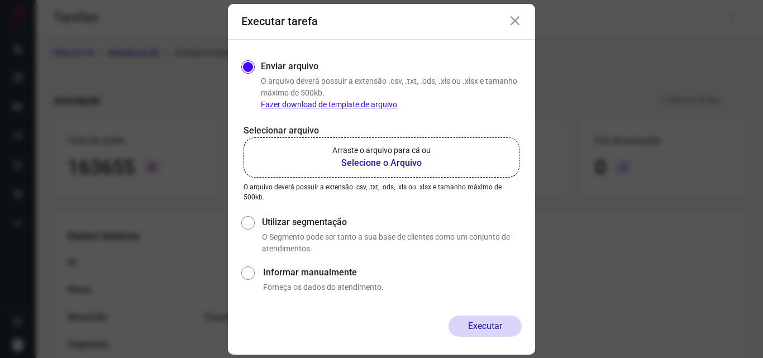
click at [396, 164] on b "Selecione o Arquivo" at bounding box center [381, 162] width 98 height 13
click at [0, 0] on input "Arraste o arquivo para cá ou Selecione o Arquivo" at bounding box center [0, 0] width 0 height 0
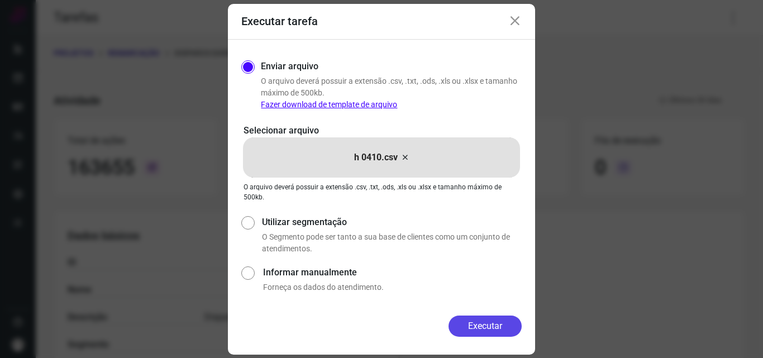
click at [477, 329] on button "Executar" at bounding box center [484, 325] width 73 height 21
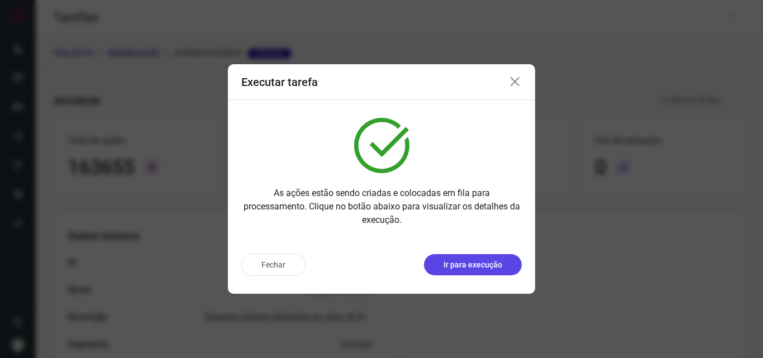
click at [451, 264] on p "Ir para execução" at bounding box center [472, 265] width 59 height 12
